Goal: Task Accomplishment & Management: Use online tool/utility

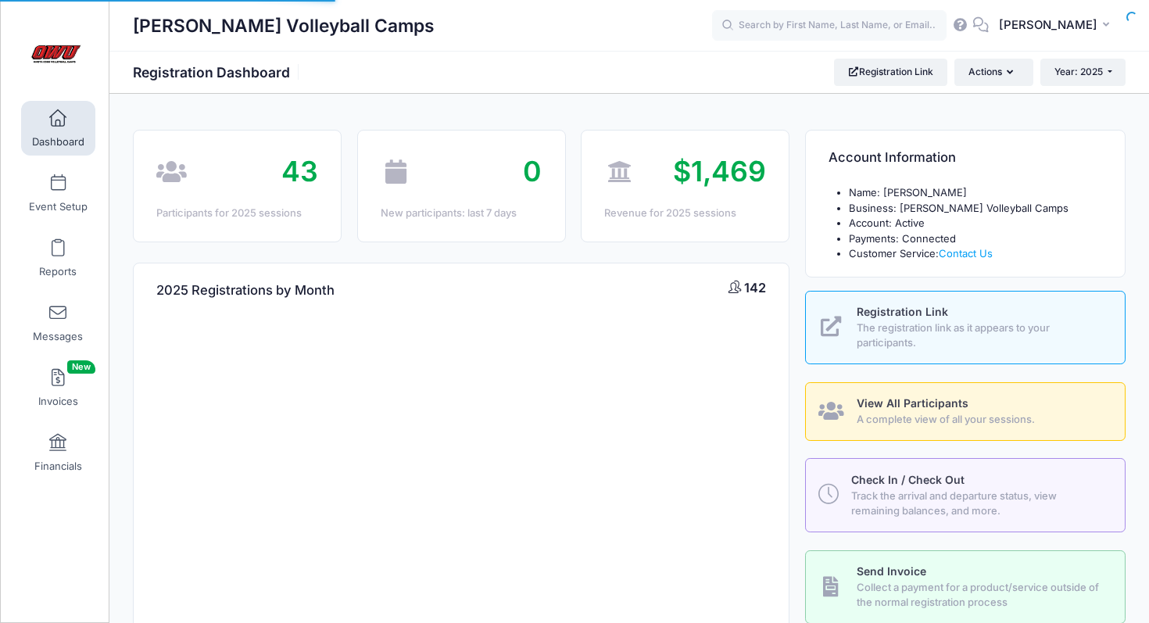
select select
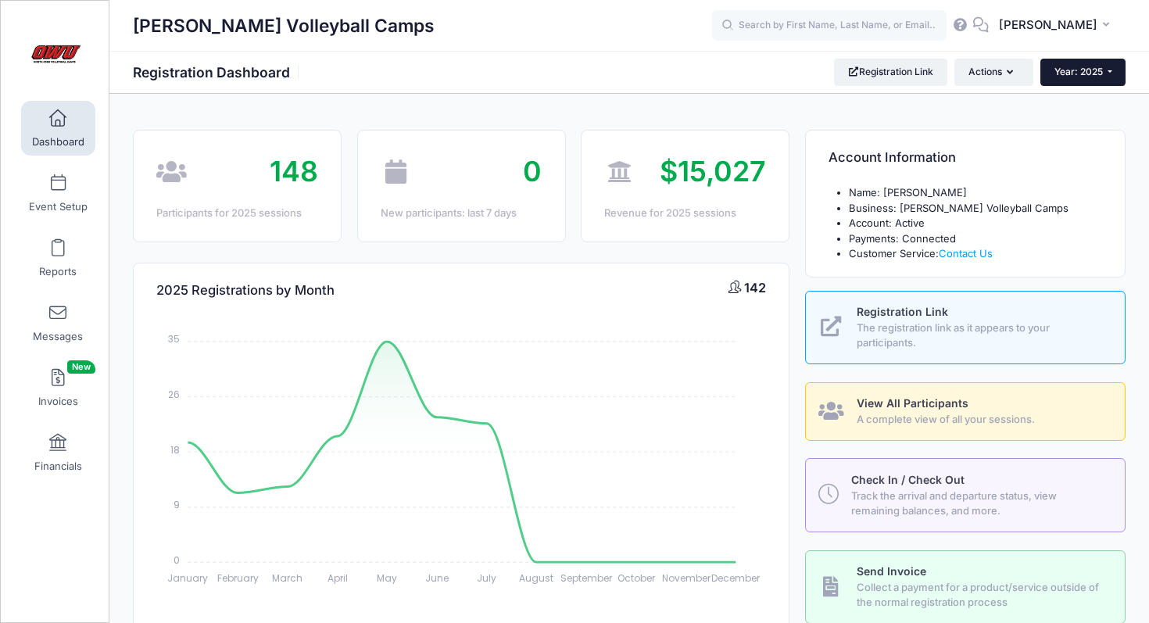
click at [1073, 80] on button "Year: 2025" at bounding box center [1083, 72] width 85 height 27
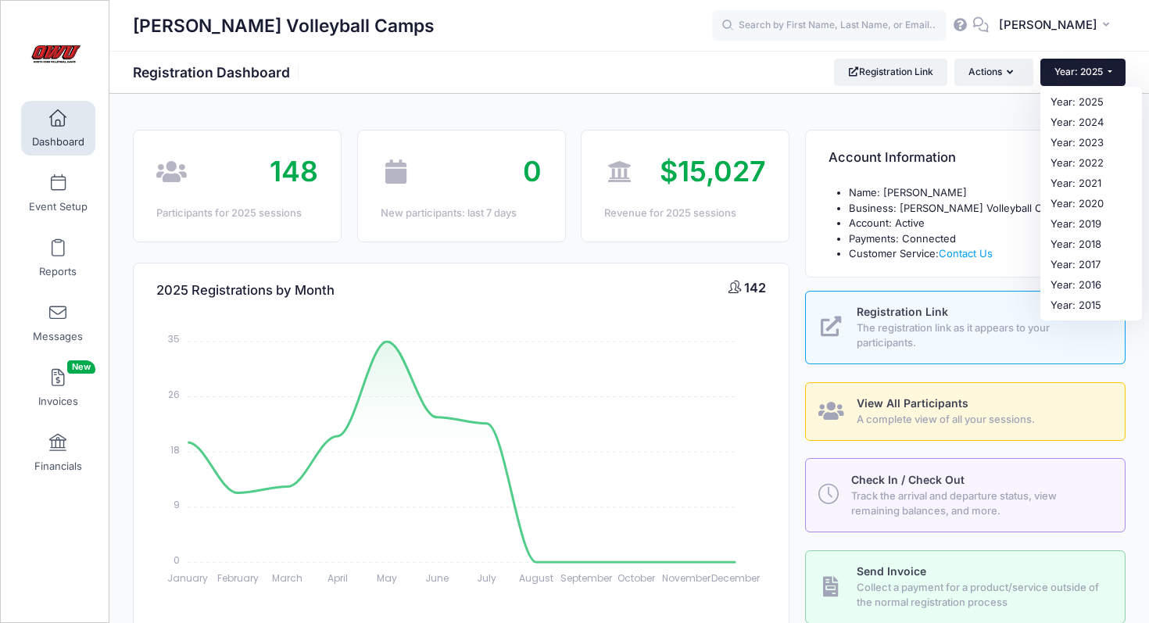
click at [1073, 80] on button "Year: 2025" at bounding box center [1083, 72] width 85 height 27
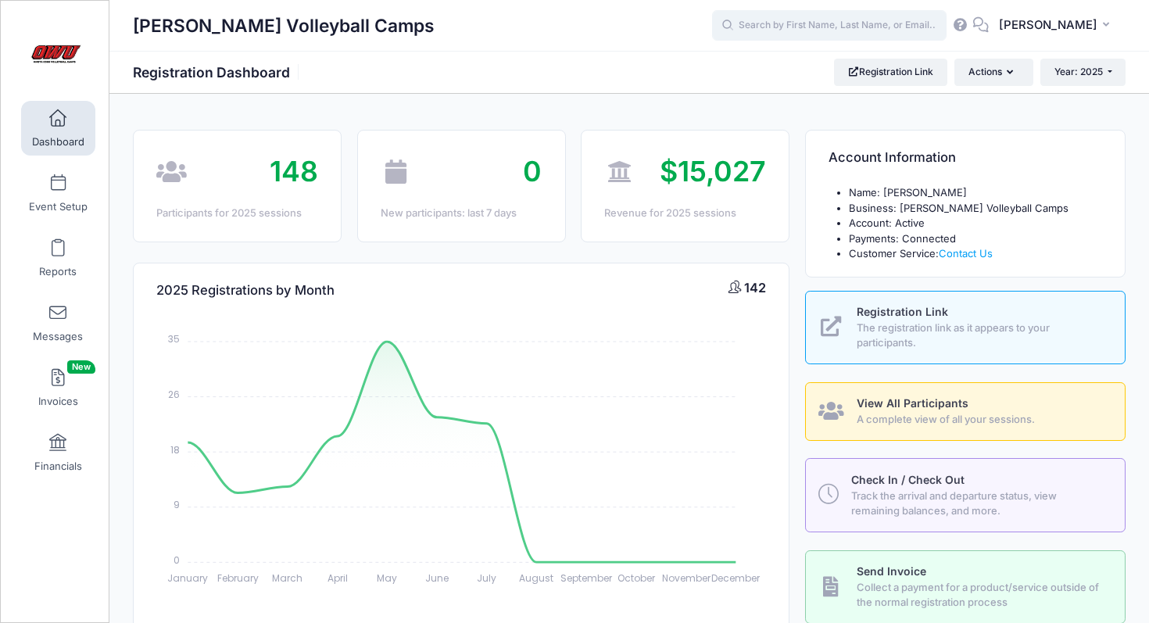
click at [881, 25] on input "text" at bounding box center [829, 25] width 235 height 31
click at [1061, 73] on span "Year: 2025" at bounding box center [1079, 72] width 48 height 12
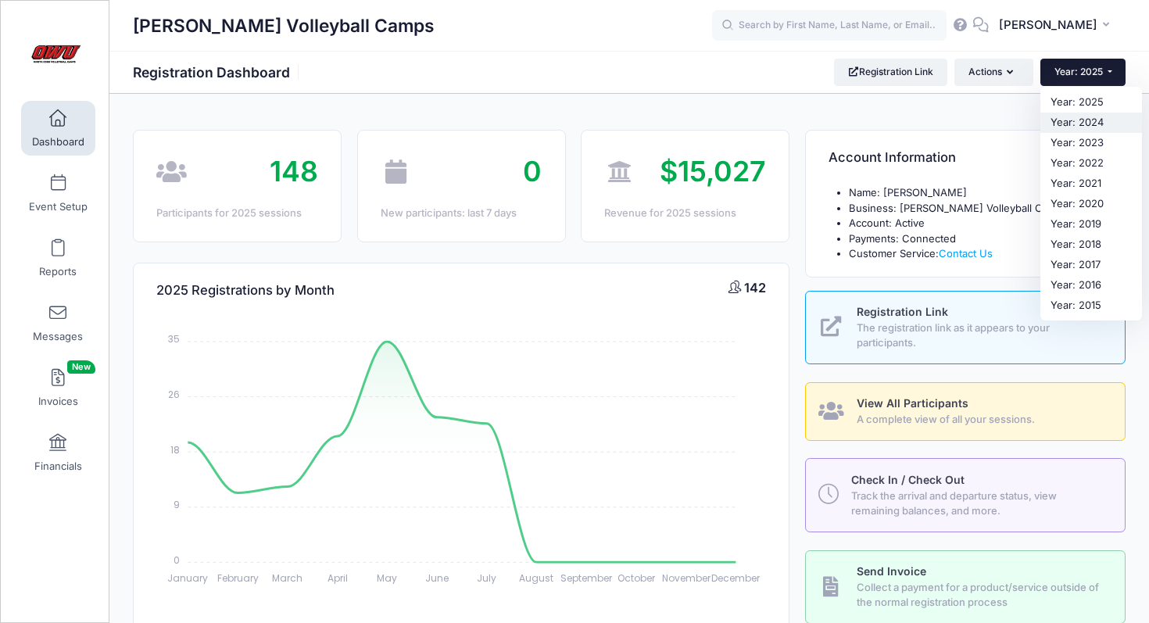
click at [1069, 121] on link "Year: 2024" at bounding box center [1092, 123] width 102 height 20
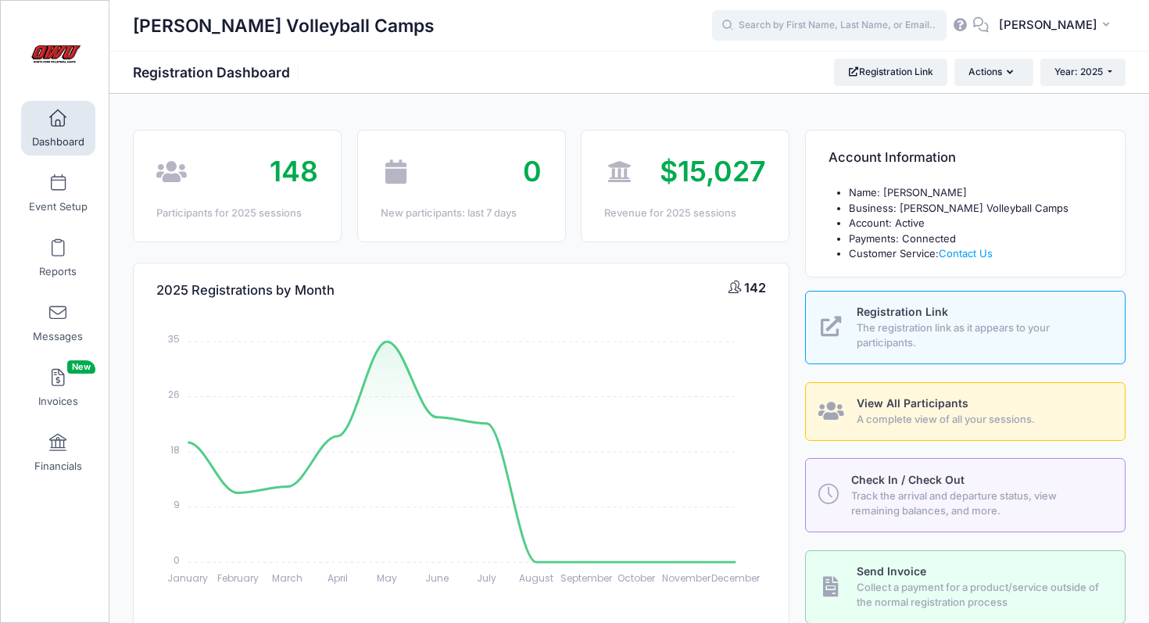
click at [918, 30] on input "text" at bounding box center [829, 25] width 235 height 31
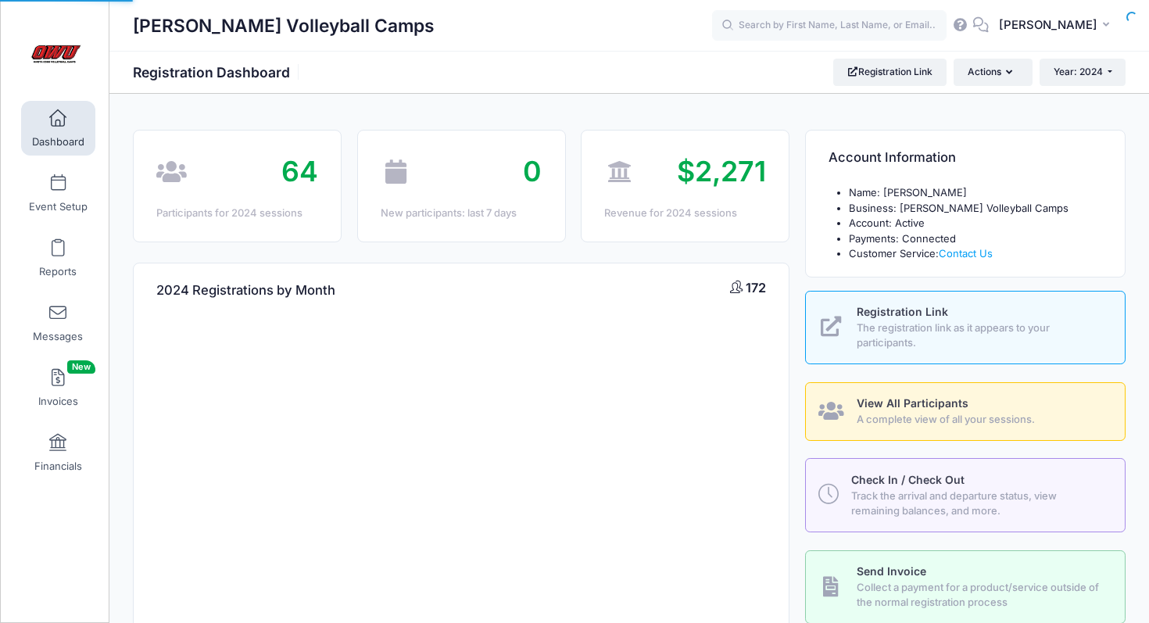
select select
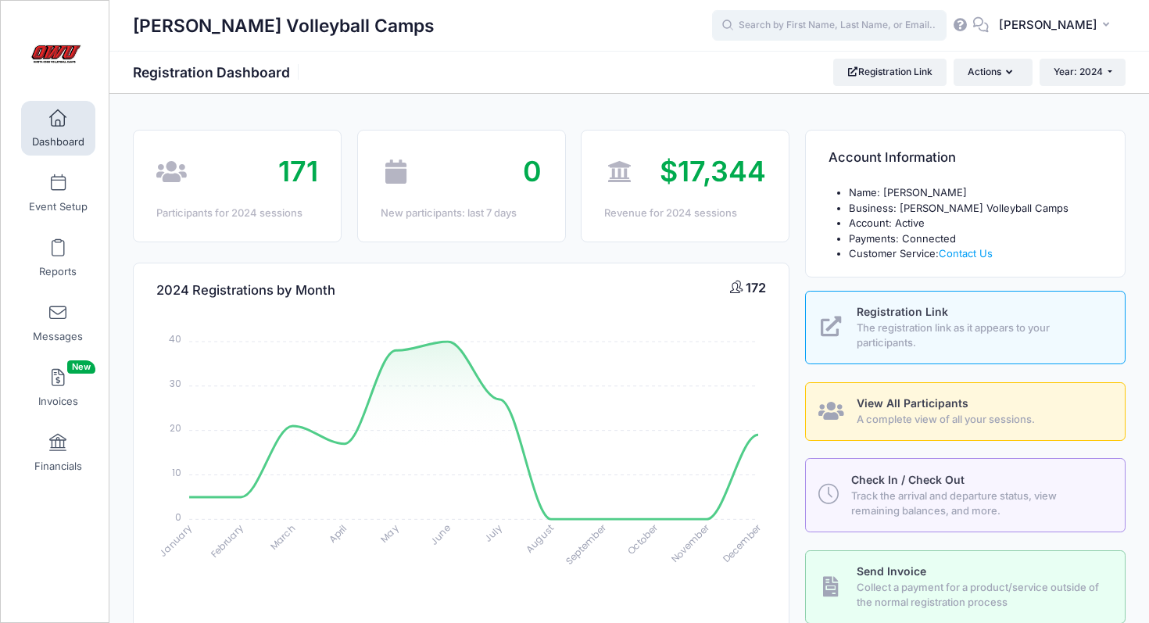
click at [916, 22] on input "text" at bounding box center [829, 25] width 235 height 31
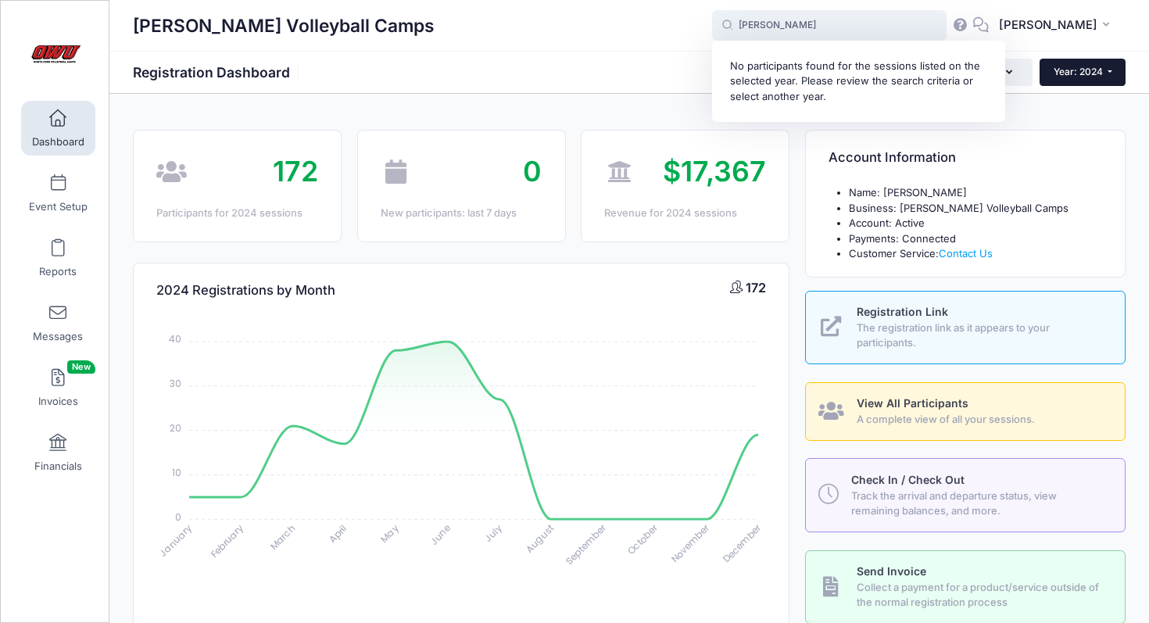
type input "[PERSON_NAME]"
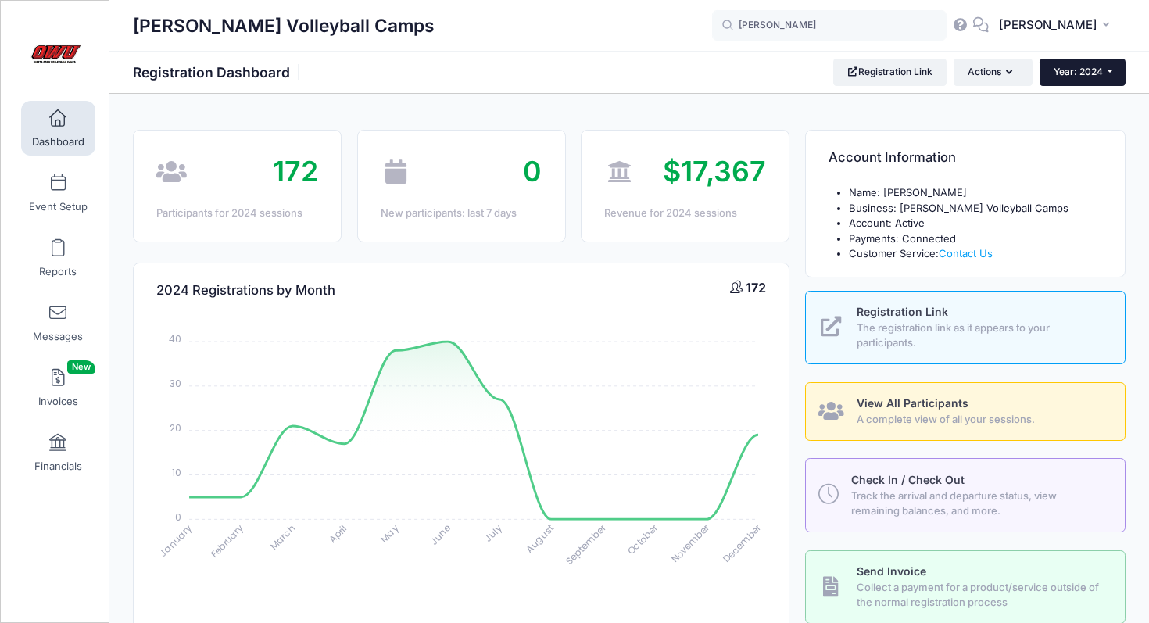
click at [1095, 77] on span "Year: 2024" at bounding box center [1078, 72] width 49 height 12
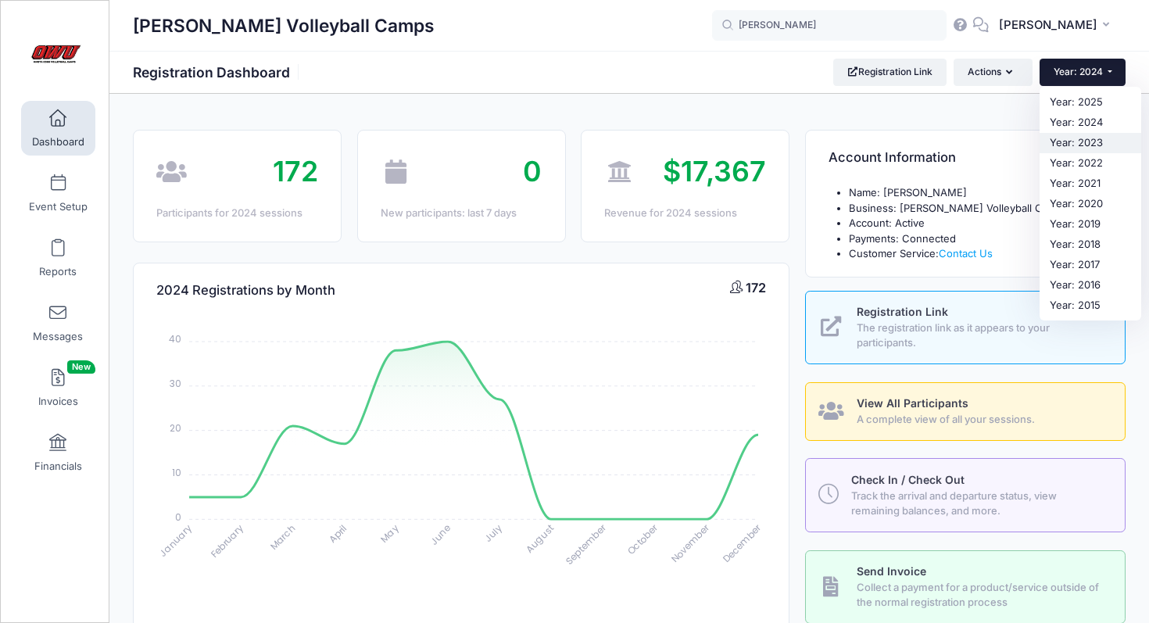
click at [1086, 138] on link "Year: 2023" at bounding box center [1091, 143] width 102 height 20
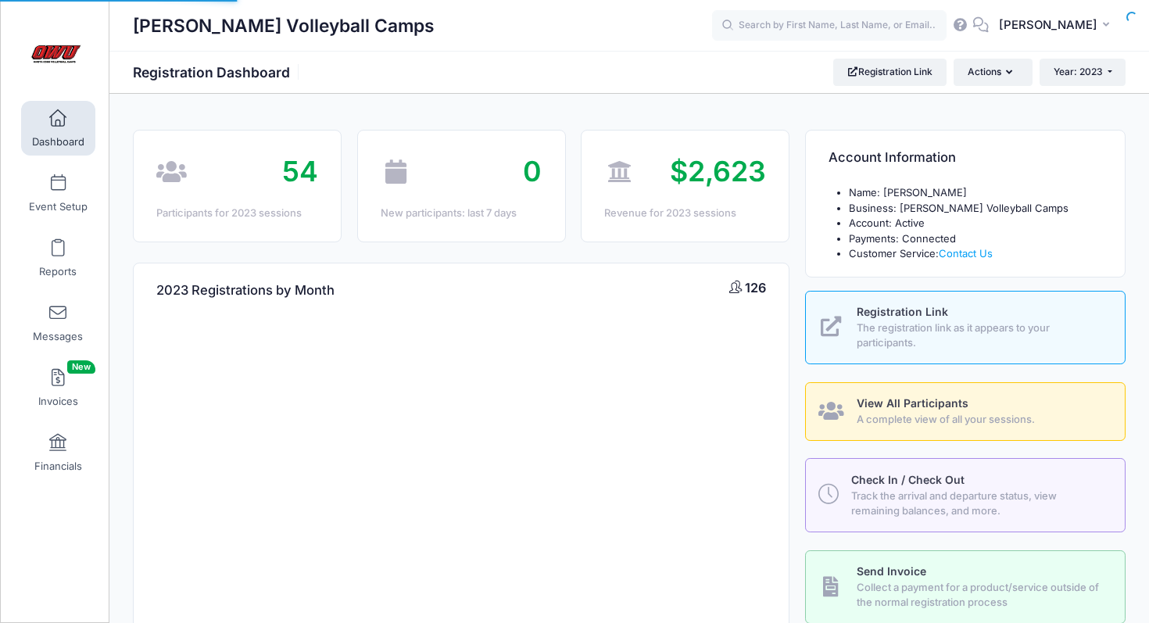
select select
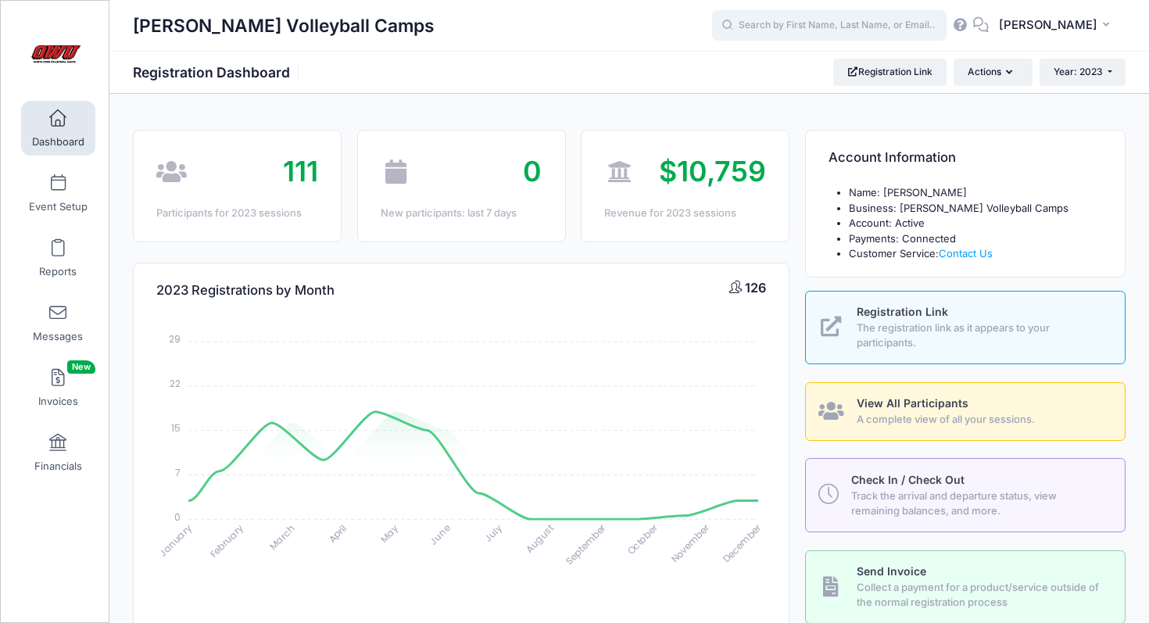
click at [896, 25] on input "text" at bounding box center [829, 25] width 235 height 31
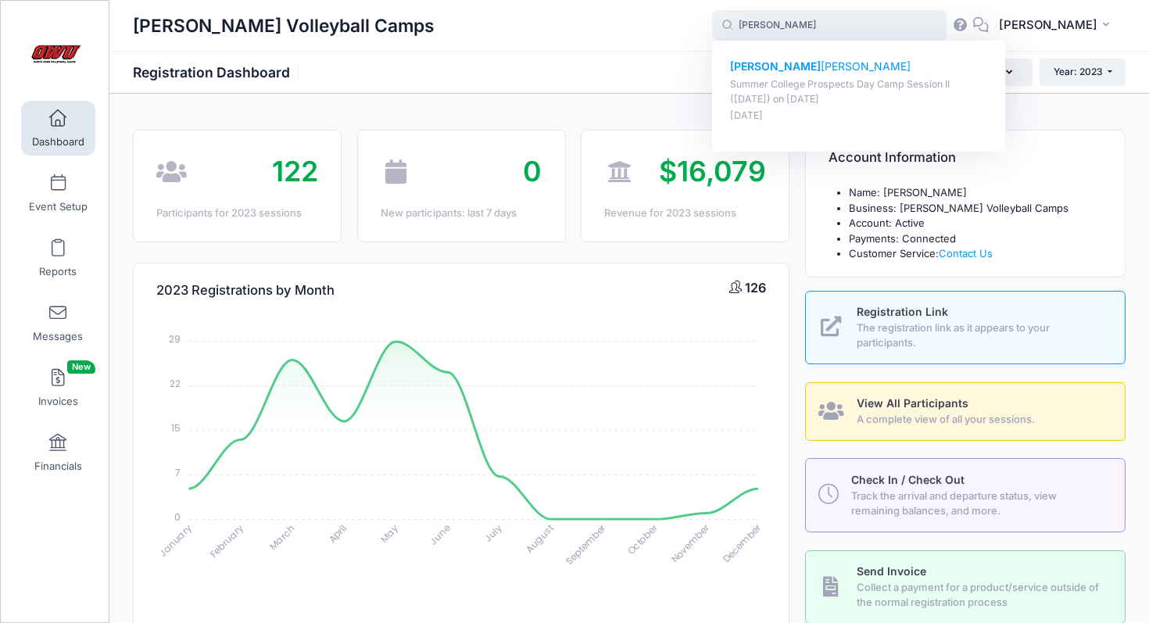
click at [823, 66] on p "Callie Wolfe" at bounding box center [859, 67] width 258 height 16
type input "Callie Wolfe (Summer College Prospects Day Camp Session II (July 16th, 2023), J…"
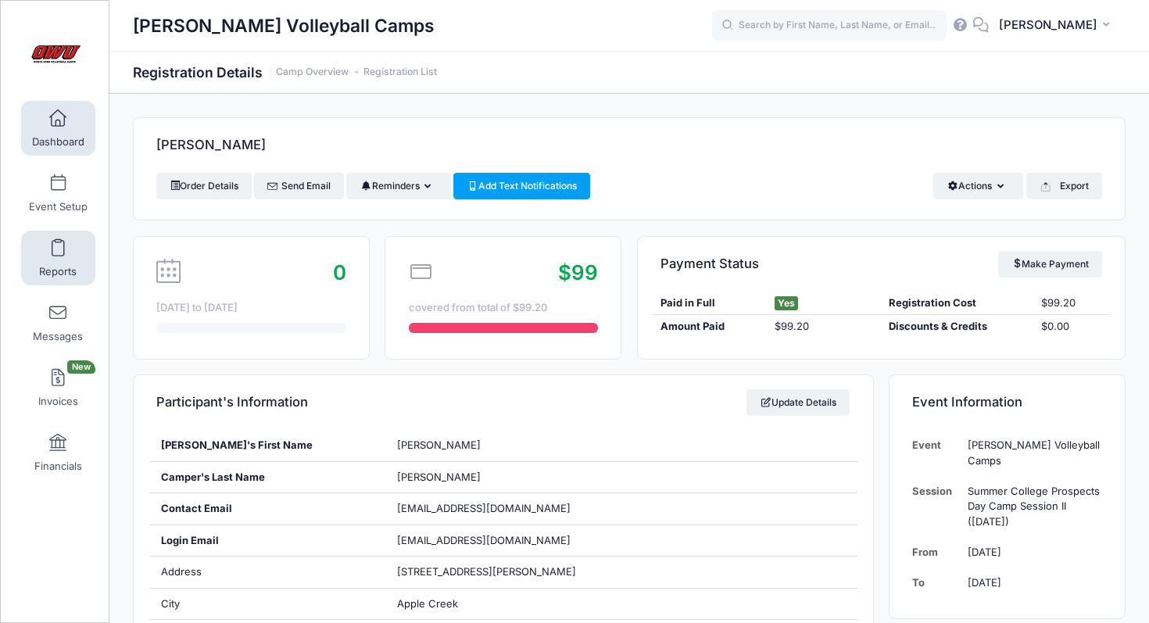
click at [63, 257] on link "Reports" at bounding box center [58, 258] width 74 height 55
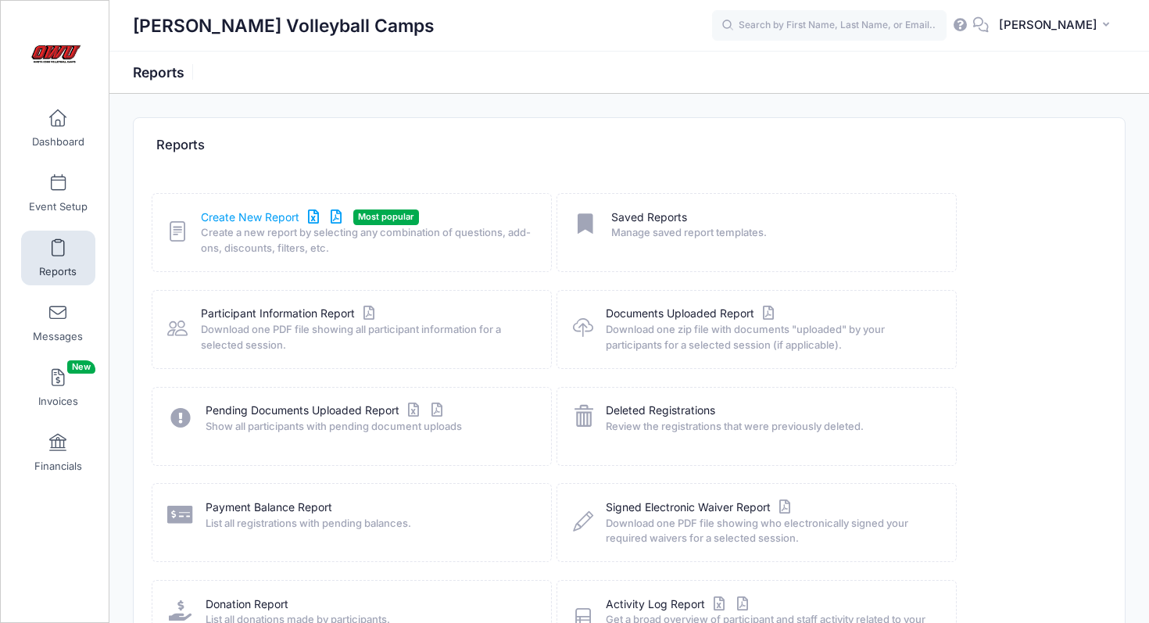
click at [285, 212] on link "Create New Report" at bounding box center [273, 218] width 145 height 16
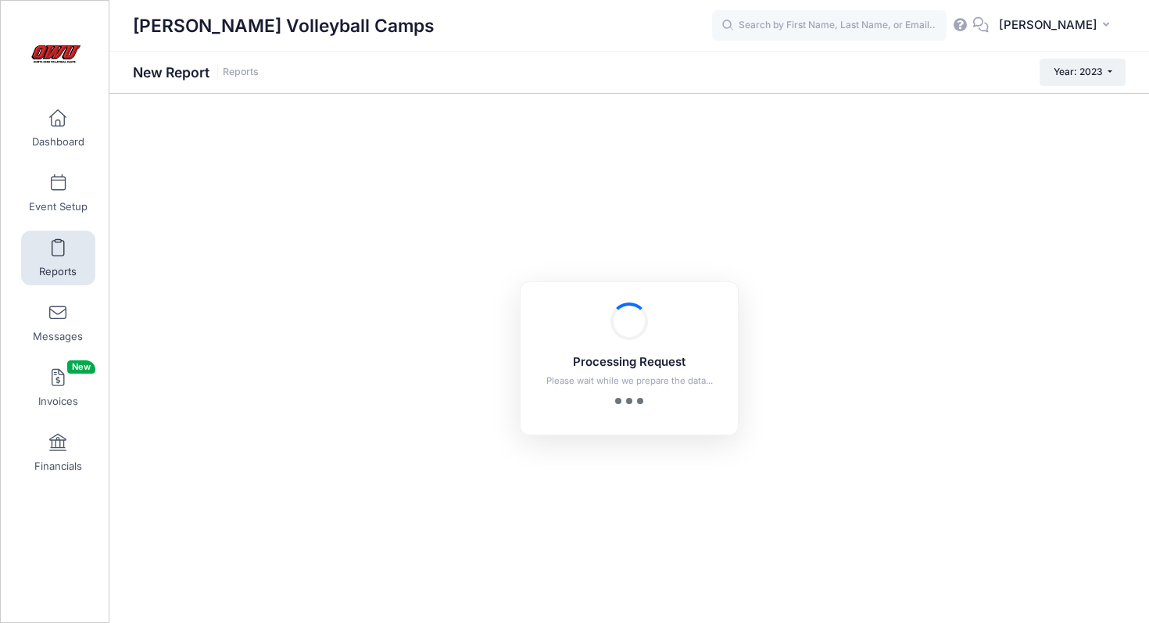
checkbox input "true"
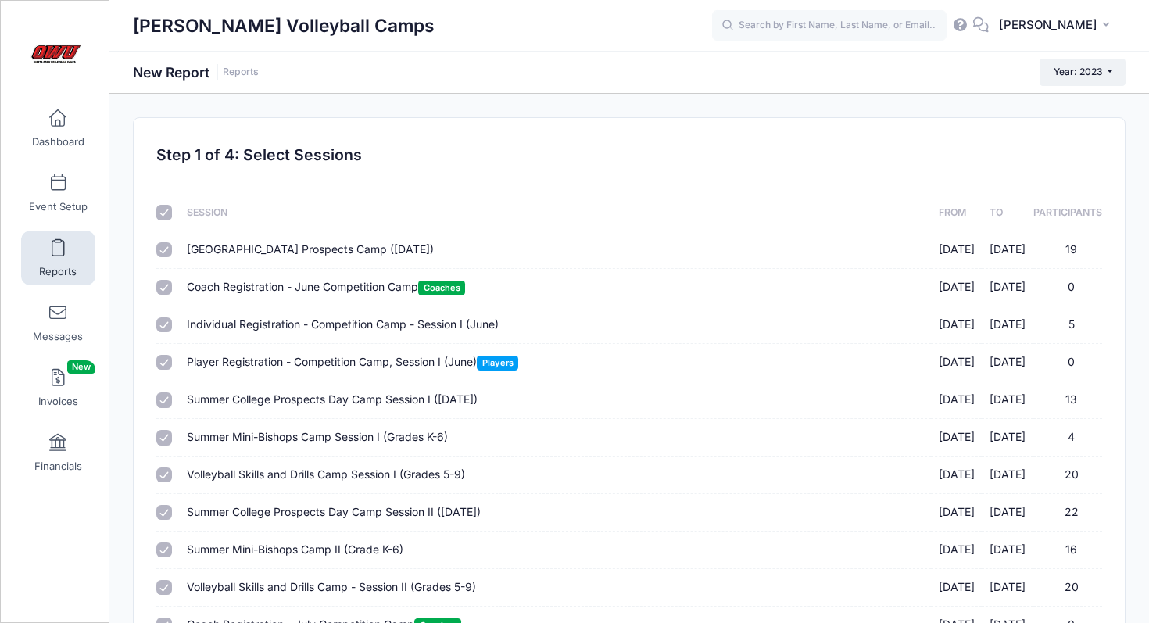
click at [159, 210] on input "checkbox" at bounding box center [164, 213] width 16 height 16
checkbox input "false"
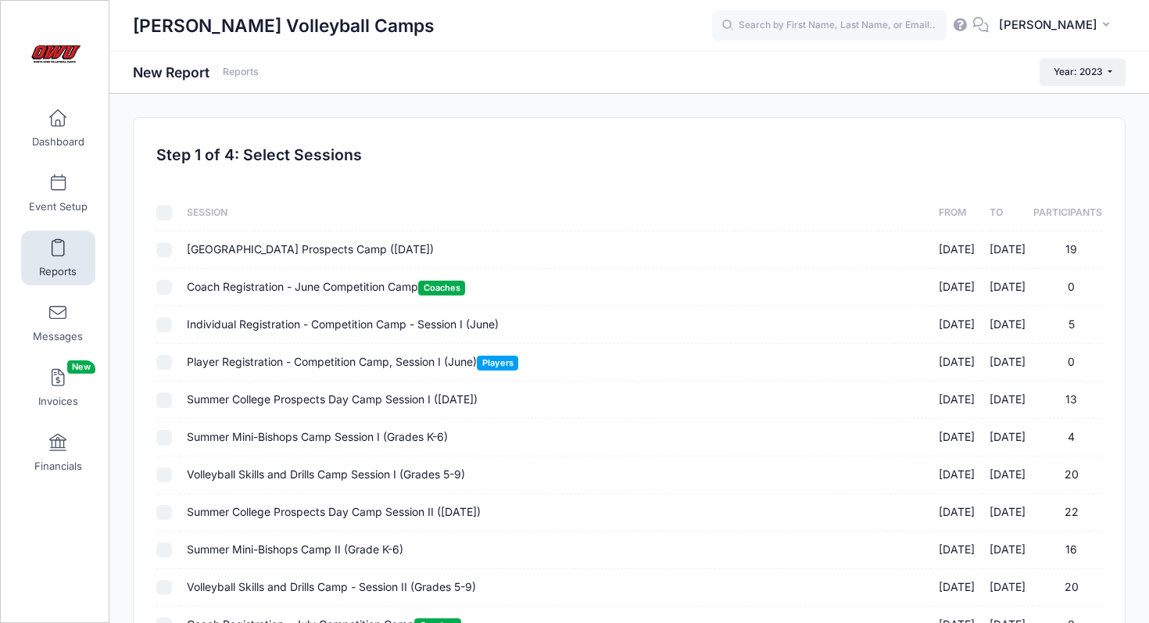
checkbox input "false"
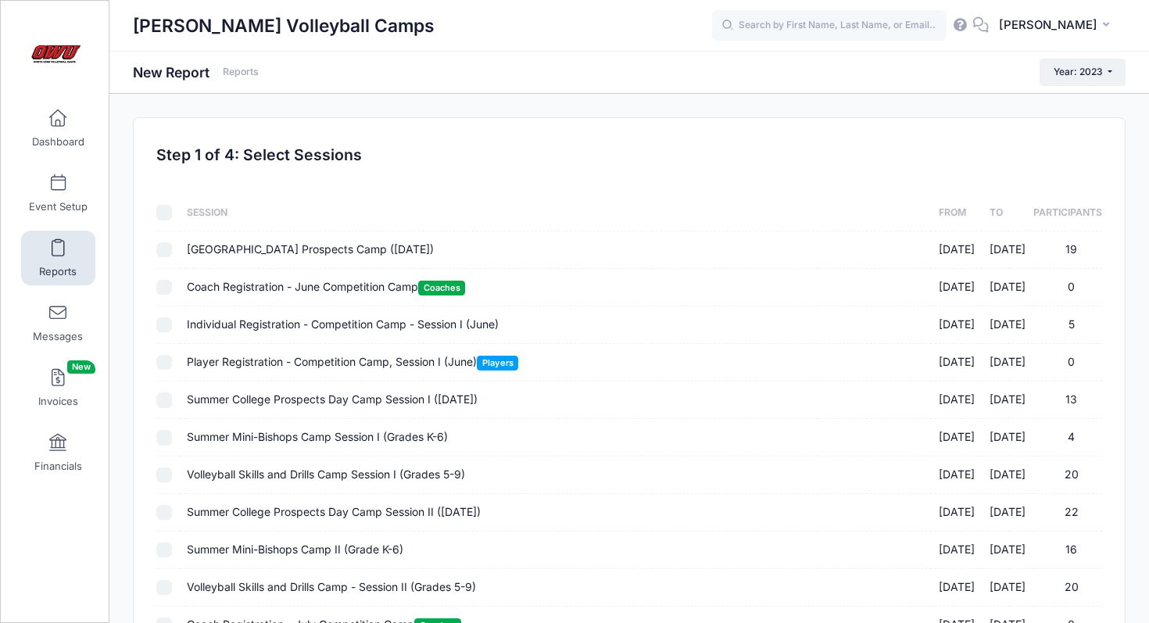
checkbox input "false"
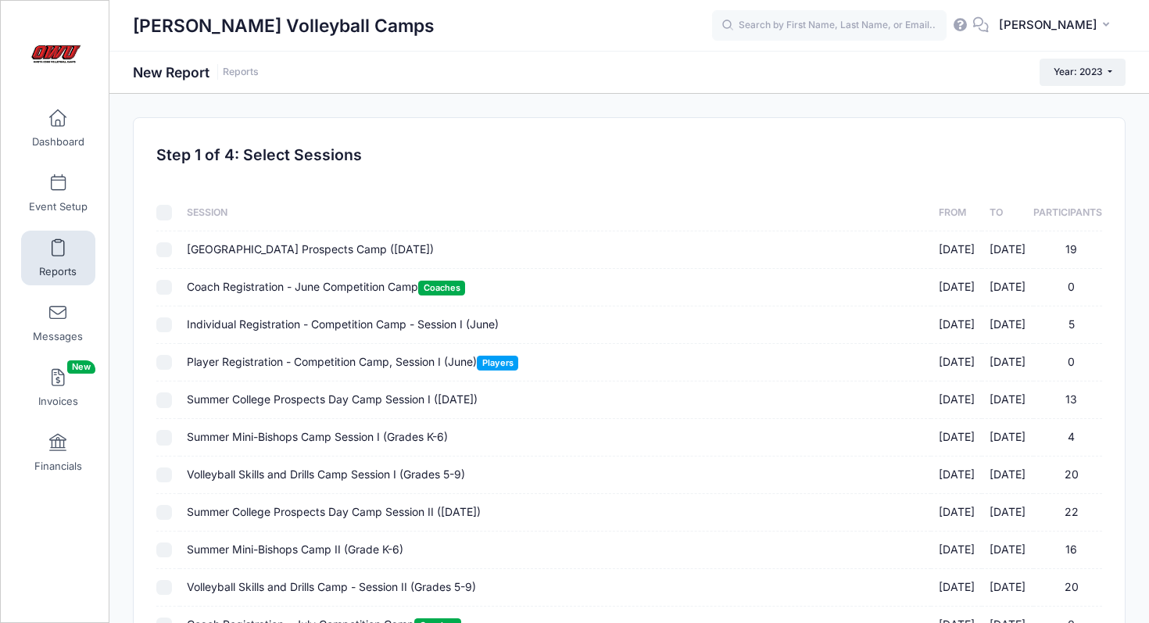
click at [164, 252] on input "Spring College Prospects Camp (April 7, 2023) 04/07/2023 - 04/07/2023 19" at bounding box center [164, 250] width 16 height 16
checkbox input "true"
click at [169, 402] on input "Summer College Prospects Day Camp Session I (June 12th, 2023) 06/12/2023 - 06/1…" at bounding box center [164, 401] width 16 height 16
checkbox input "true"
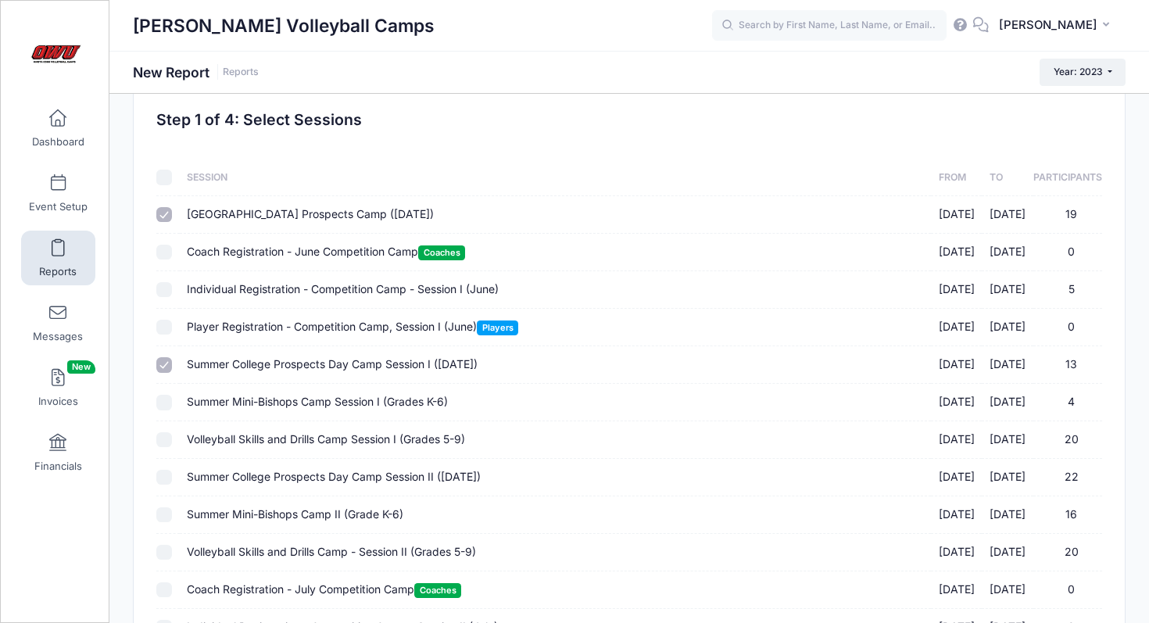
scroll to position [45, 0]
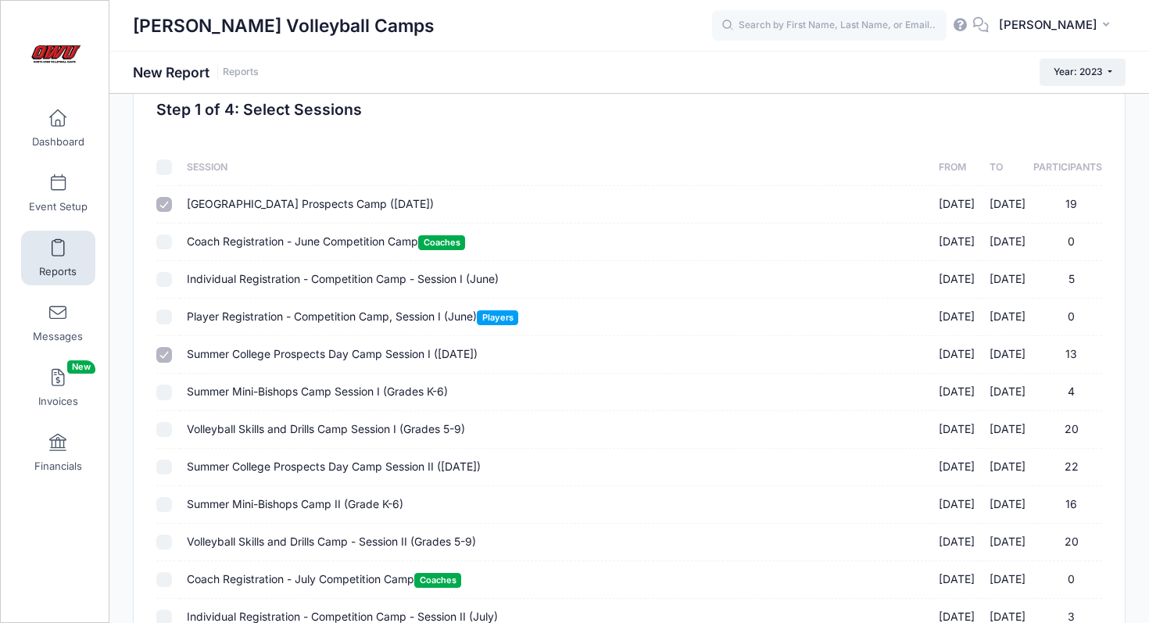
click at [165, 461] on input "Summer College Prospects Day Camp Session II (July 16th, 2023) 07/16/2023 - 07/…" at bounding box center [164, 468] width 16 height 16
checkbox input "true"
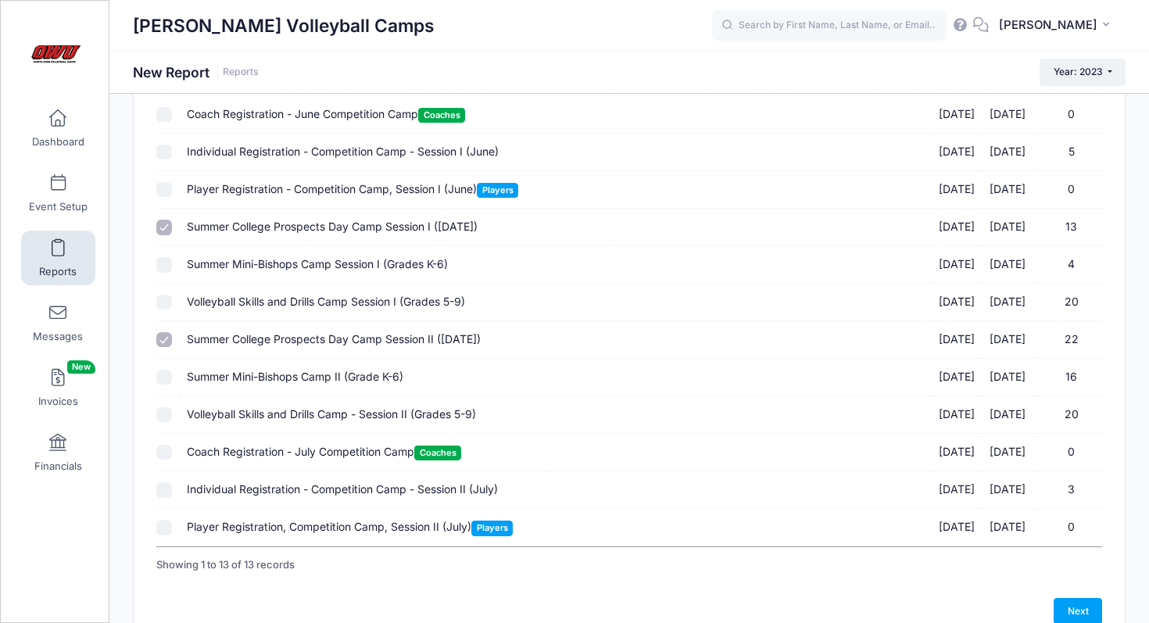
scroll to position [175, 0]
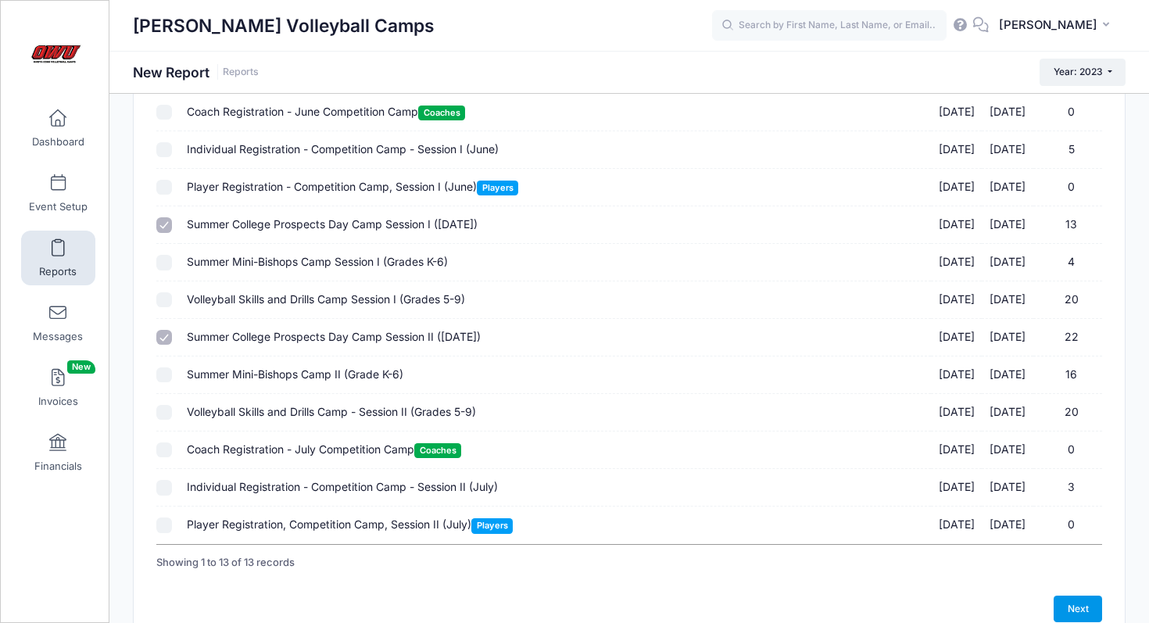
click at [1068, 606] on link "Next" at bounding box center [1078, 609] width 48 height 27
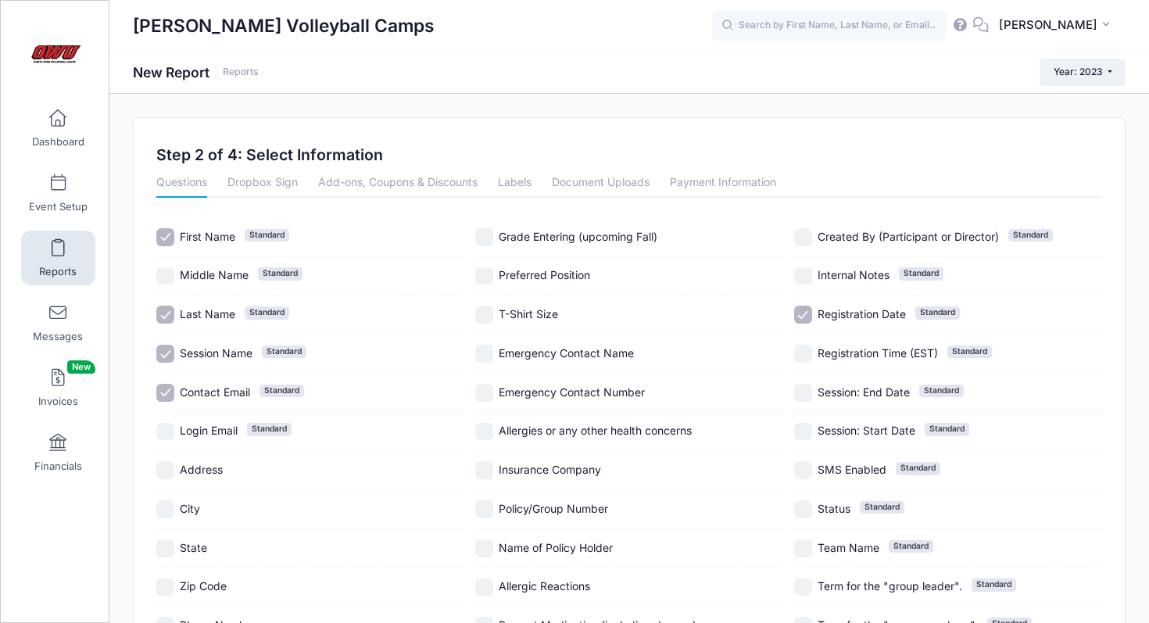
click at [494, 235] on label "Grade Entering (upcoming Fall)" at bounding box center [629, 237] width 308 height 18
checkbox input "true"
click at [489, 274] on input "Preferred Position" at bounding box center [484, 276] width 18 height 18
checkbox input "true"
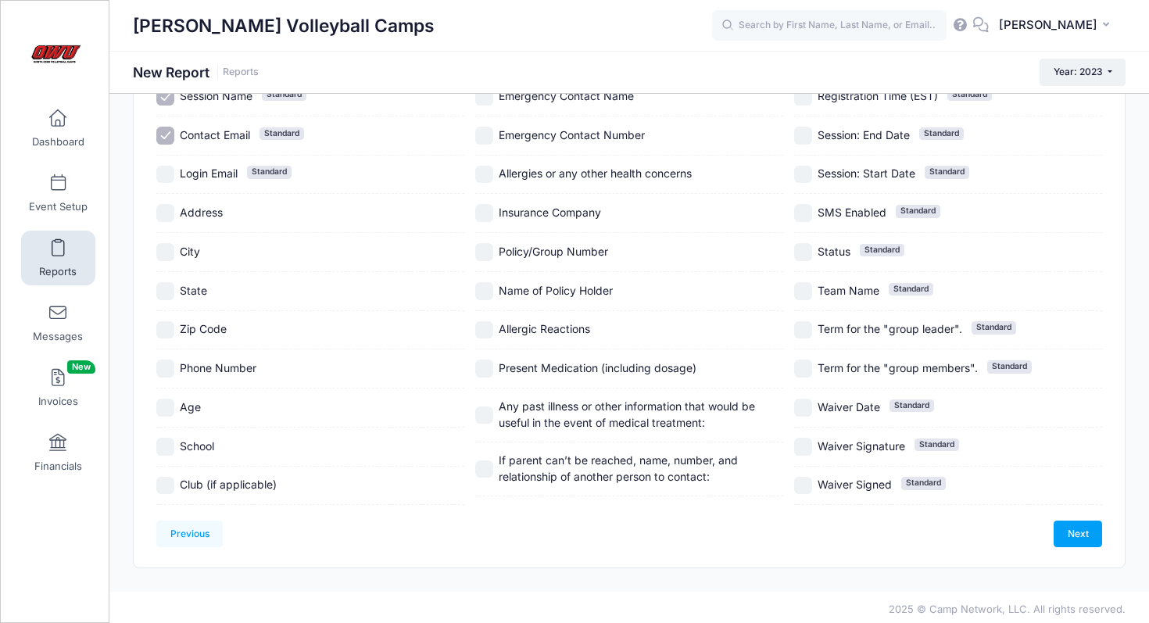
scroll to position [261, 0]
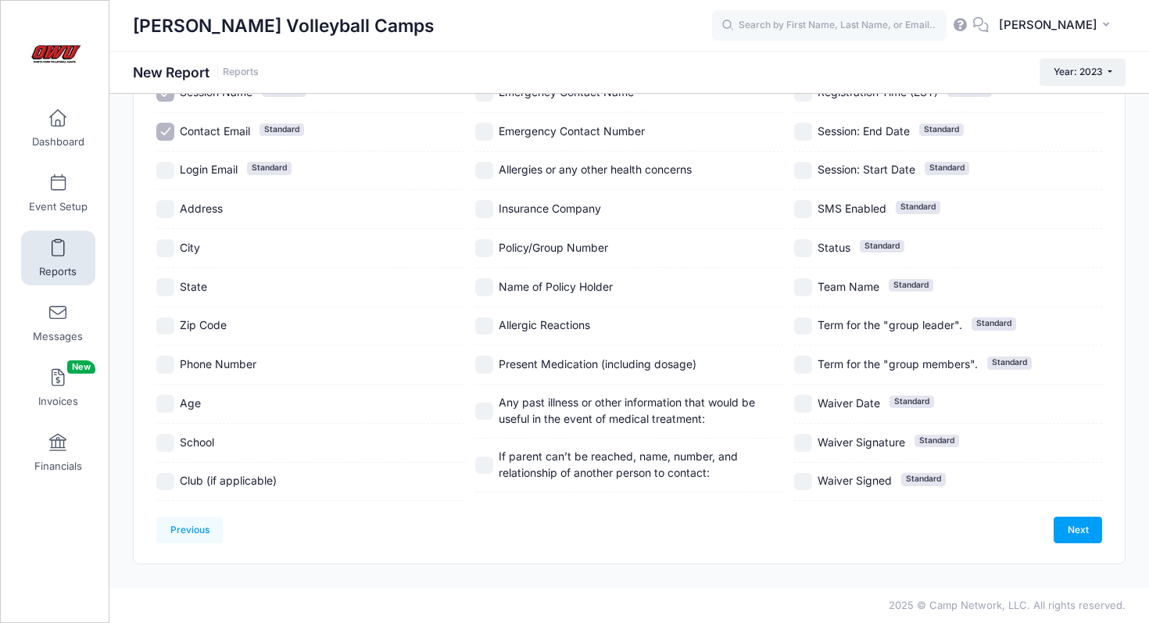
click at [165, 439] on input "School" at bounding box center [165, 443] width 18 height 18
checkbox input "true"
click at [165, 495] on div "Club (if applicable)" at bounding box center [310, 482] width 308 height 39
checkbox input "true"
click at [1091, 538] on link "Next" at bounding box center [1078, 530] width 48 height 27
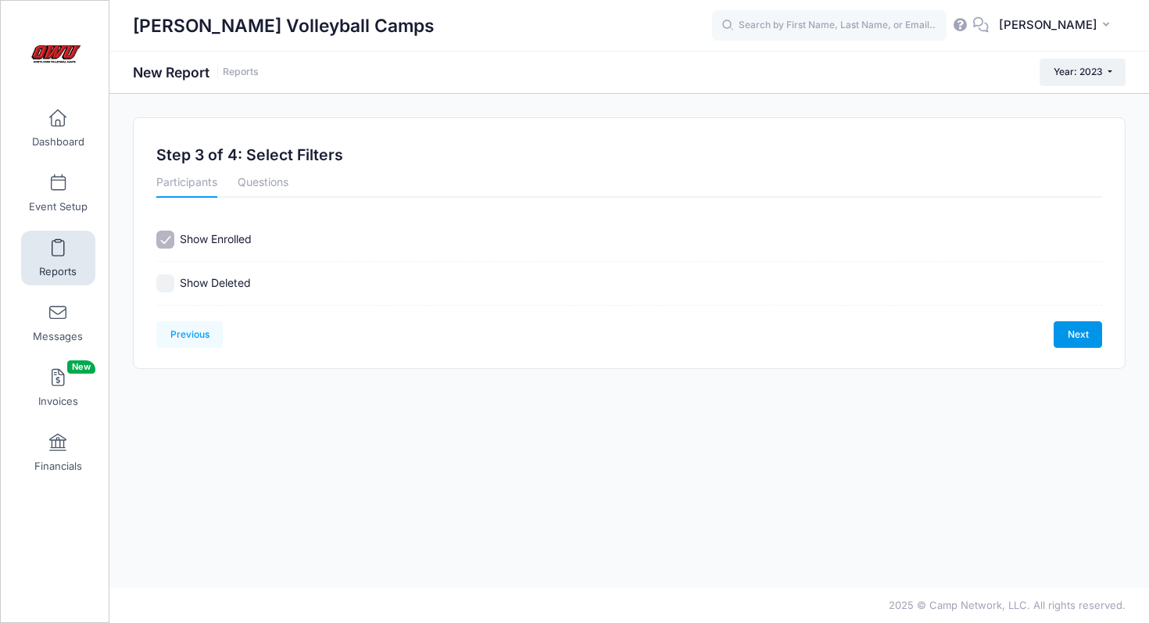
scroll to position [0, 0]
click at [1091, 333] on link "Next" at bounding box center [1078, 334] width 48 height 27
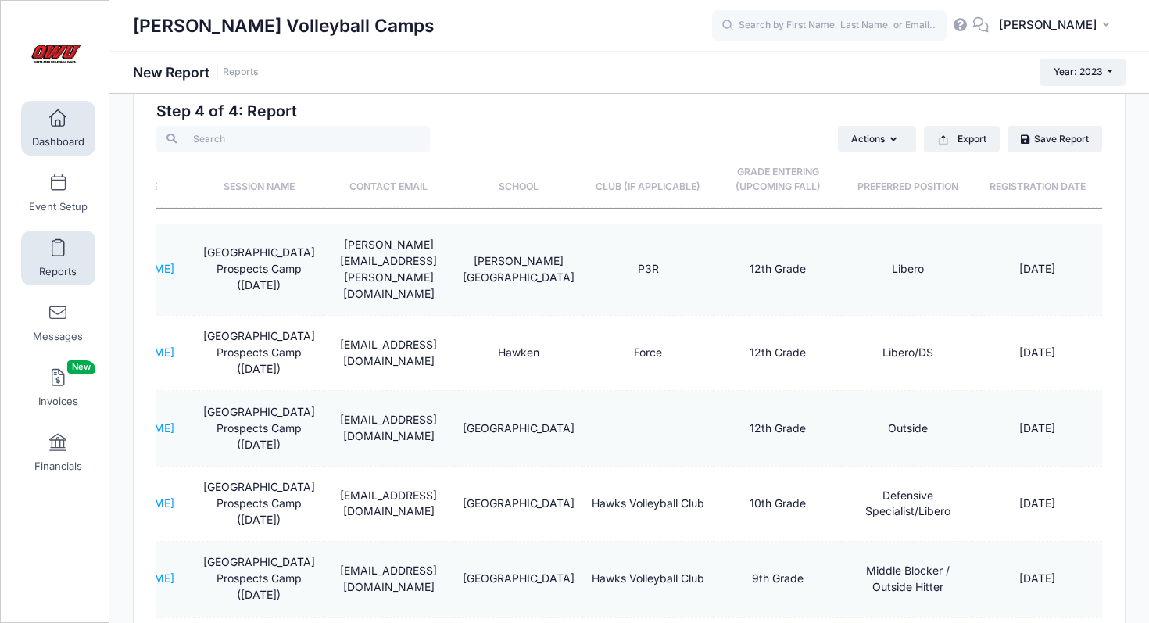
click at [58, 126] on span at bounding box center [58, 118] width 0 height 17
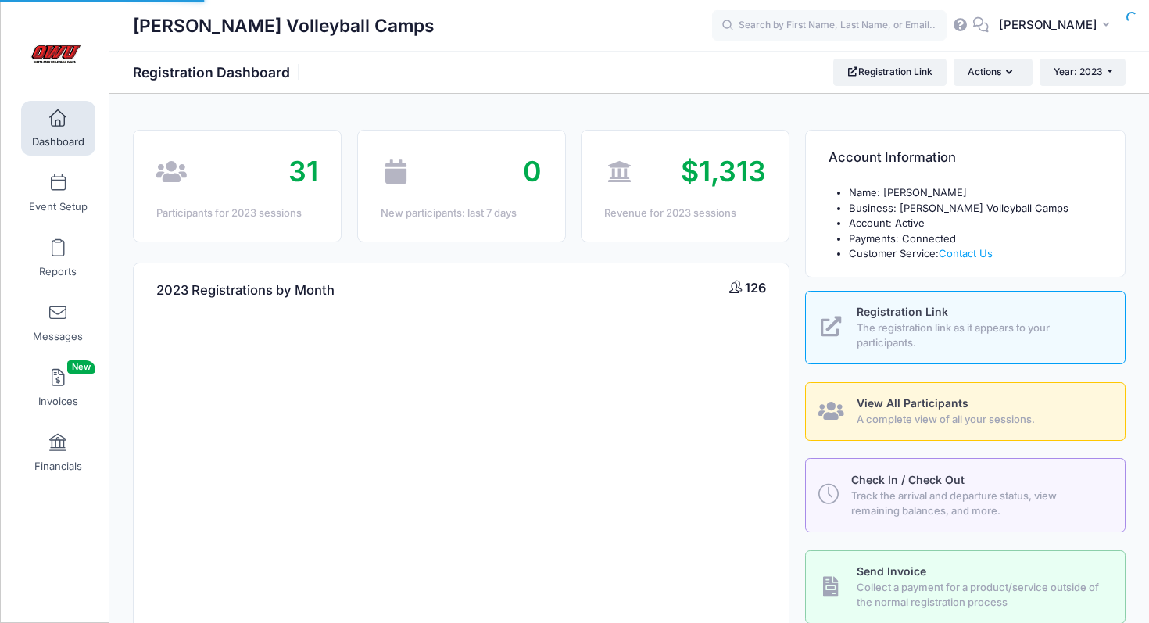
select select
